Goal: Task Accomplishment & Management: Use online tool/utility

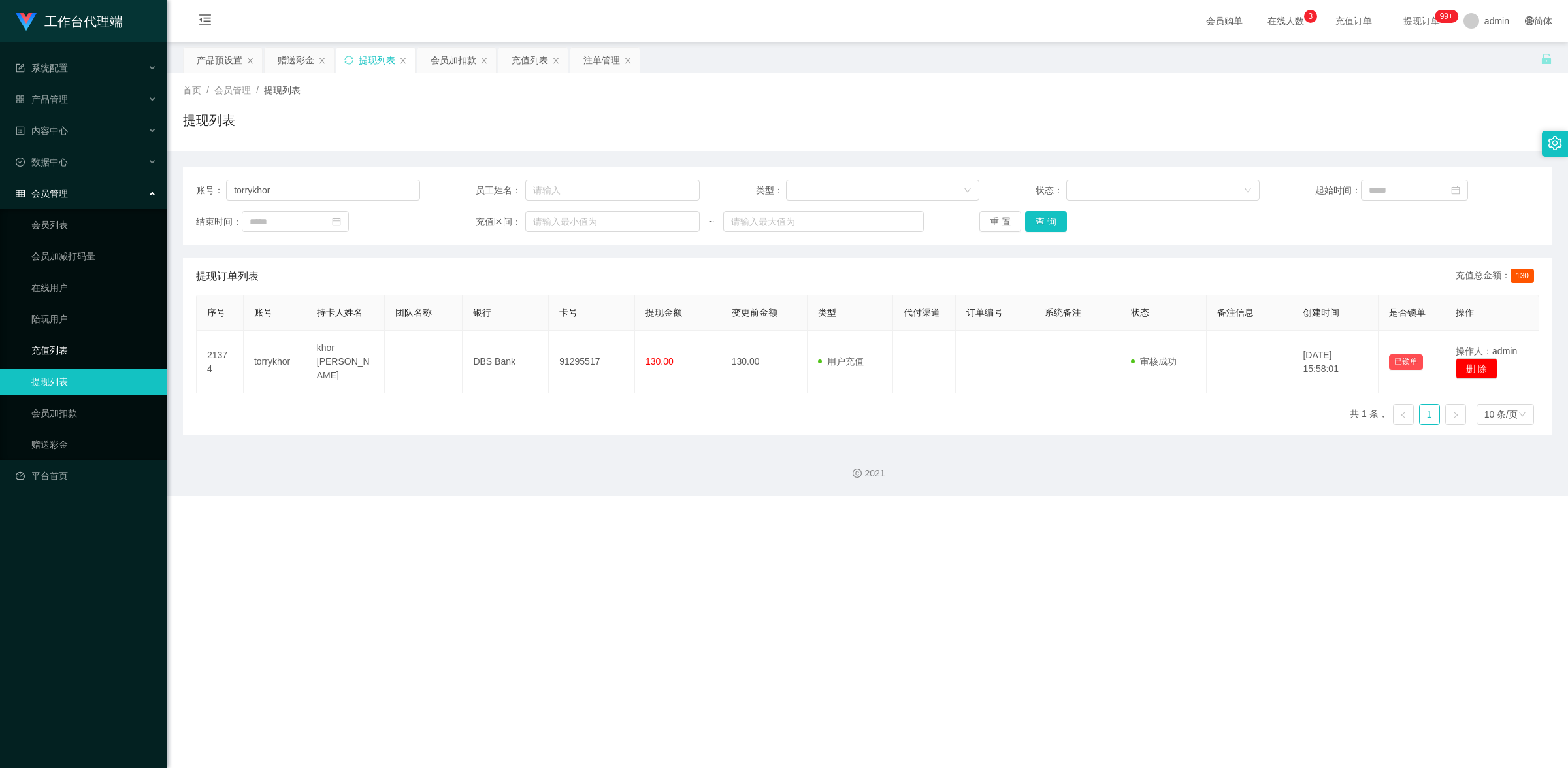
click at [70, 340] on link "充值列表" at bounding box center [94, 350] width 126 height 26
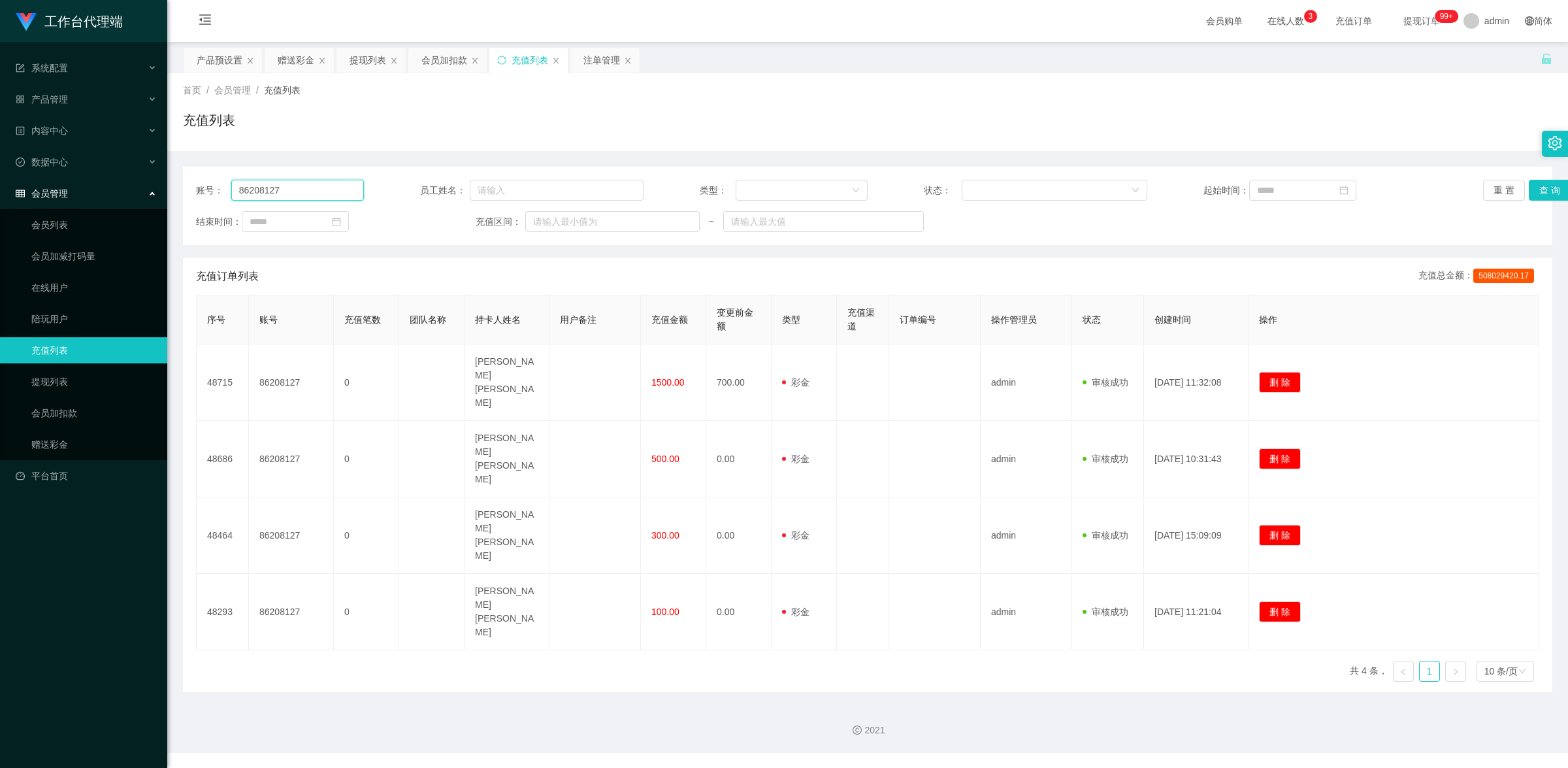
click at [302, 190] on input "86208127" at bounding box center [298, 190] width 132 height 21
paste input "[PERSON_NAME]"
type input "[PERSON_NAME]"
click at [1545, 187] on button "查 询" at bounding box center [1549, 190] width 42 height 21
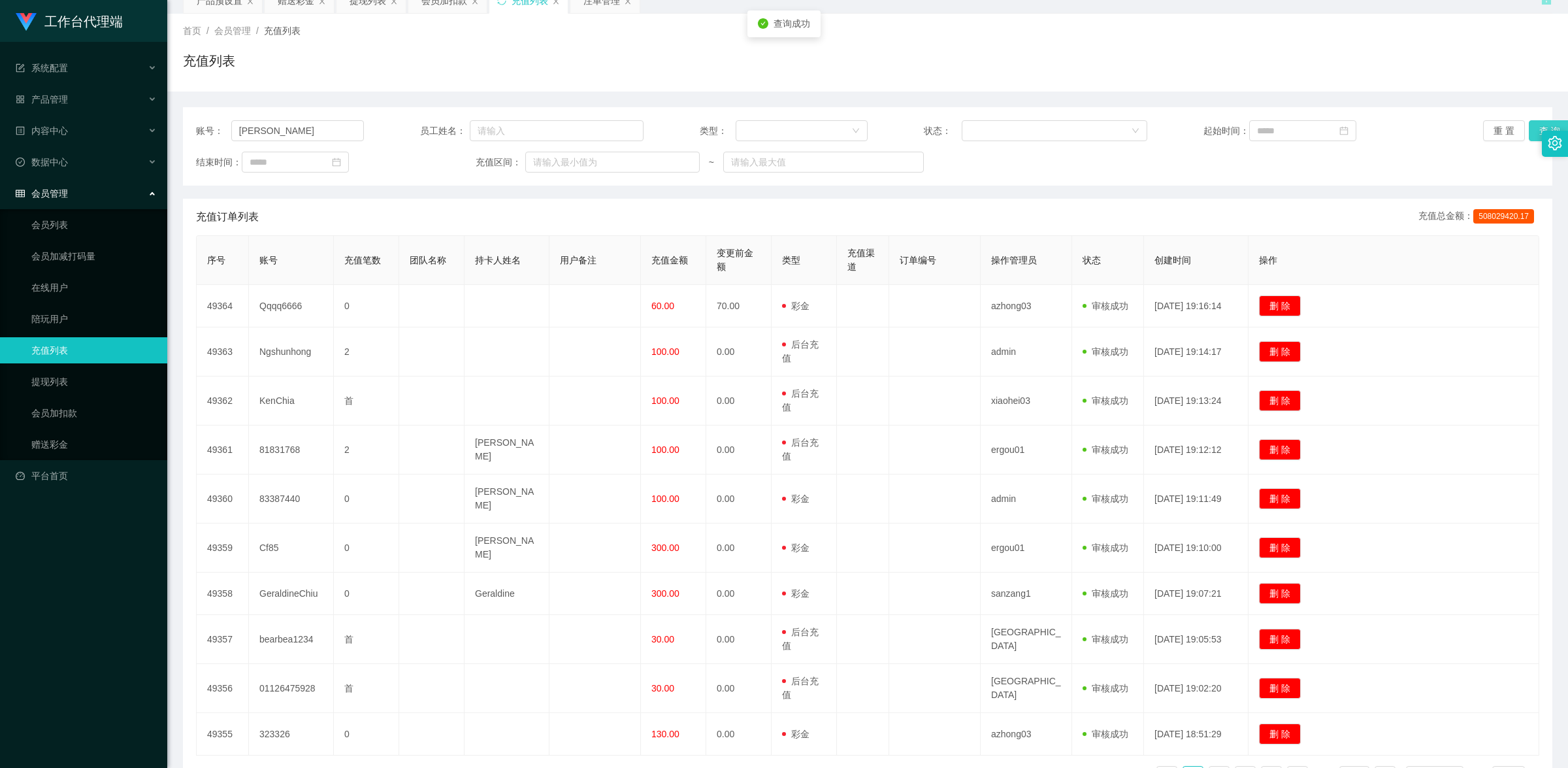
scroll to position [139, 0]
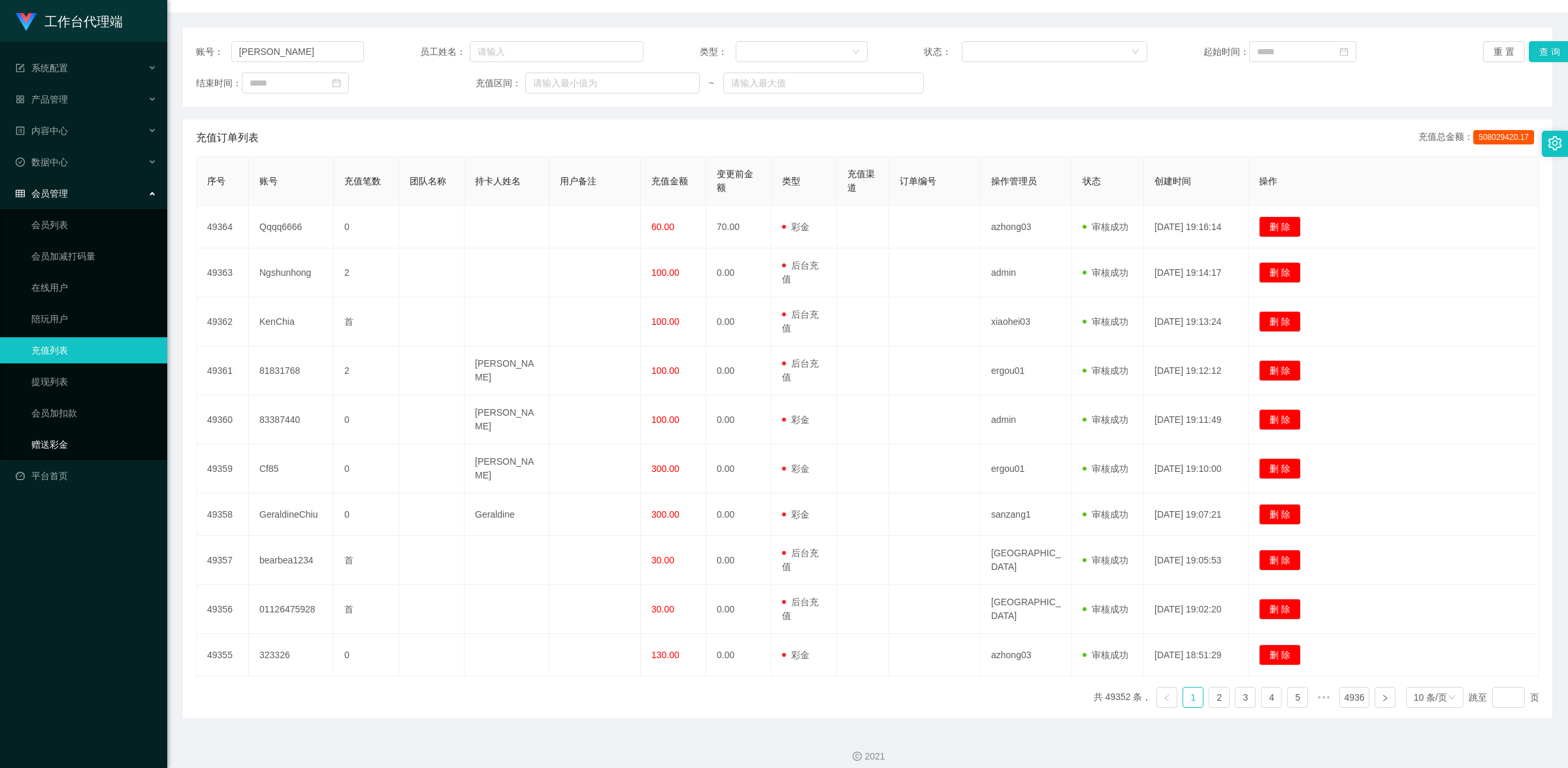
click at [74, 440] on link "赠送彩金" at bounding box center [94, 445] width 126 height 26
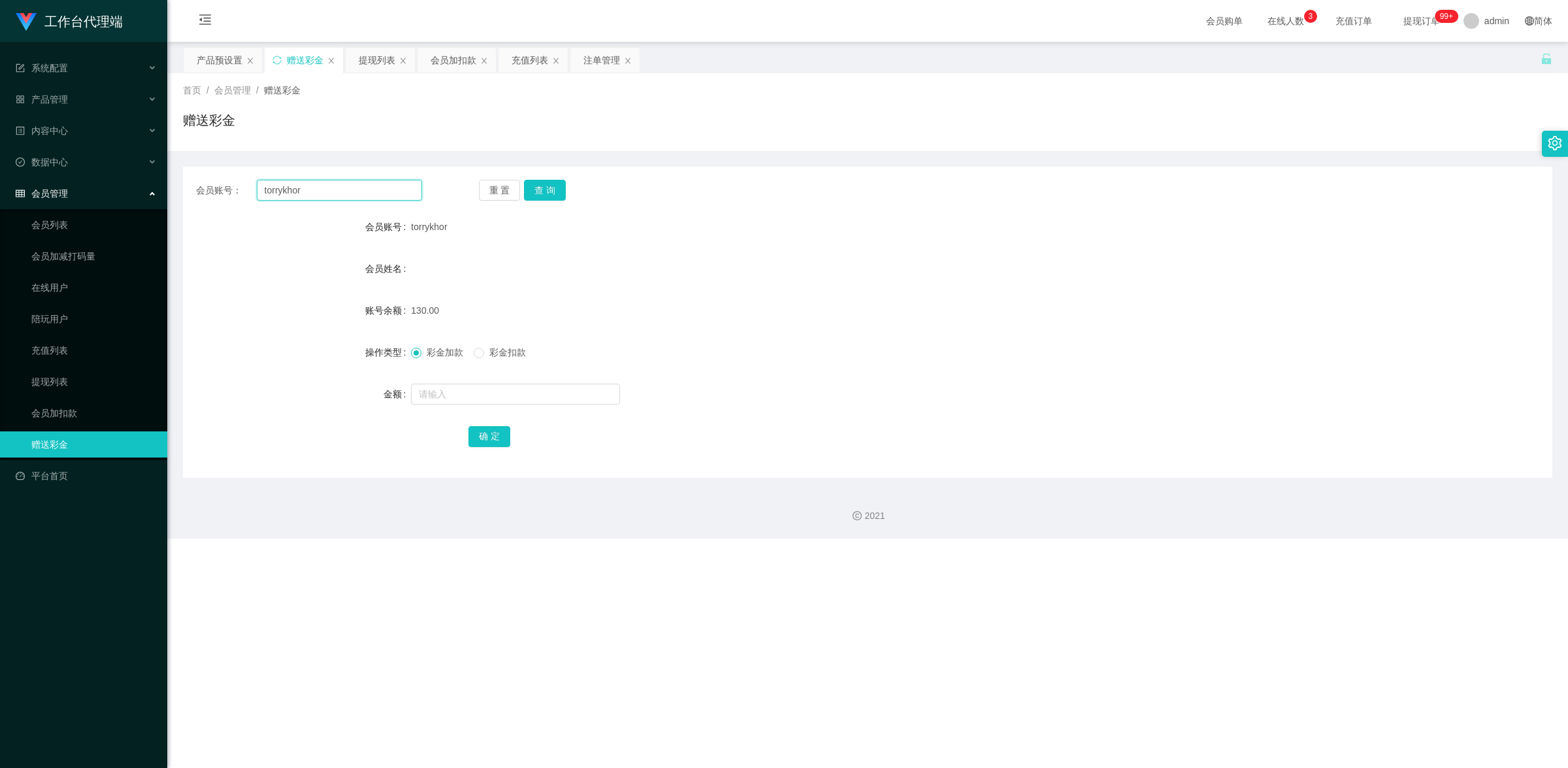
click at [328, 185] on input "torrykhor" at bounding box center [339, 190] width 165 height 21
paste input "[PERSON_NAME]"
type input "[PERSON_NAME]"
click at [553, 190] on button "查 询" at bounding box center [545, 190] width 42 height 21
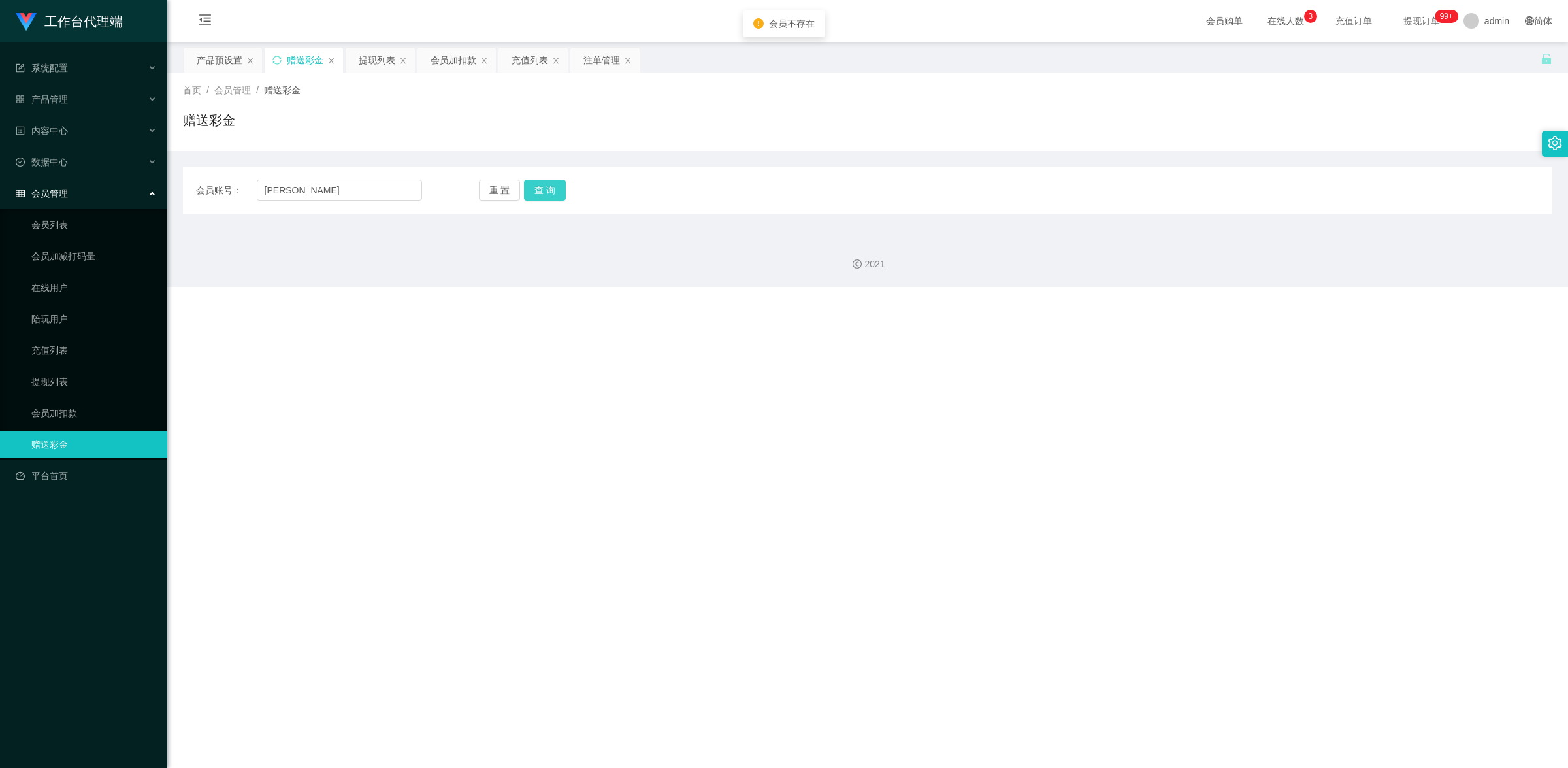
drag, startPoint x: 553, startPoint y: 190, endPoint x: 569, endPoint y: 194, distance: 16.5
click at [555, 190] on button "查 询" at bounding box center [545, 190] width 42 height 21
click at [565, 194] on div "重 置 查 询" at bounding box center [592, 190] width 226 height 21
